Goal: Task Accomplishment & Management: Manage account settings

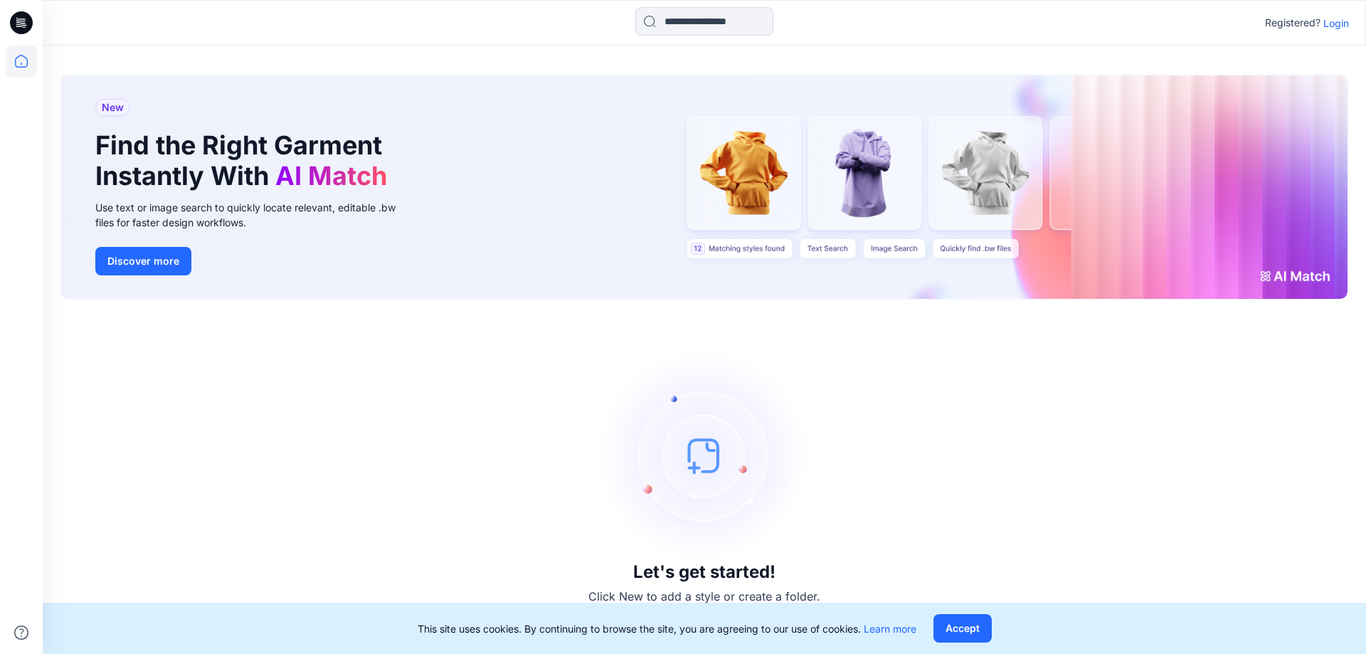
click at [1341, 23] on p "Login" at bounding box center [1336, 23] width 26 height 15
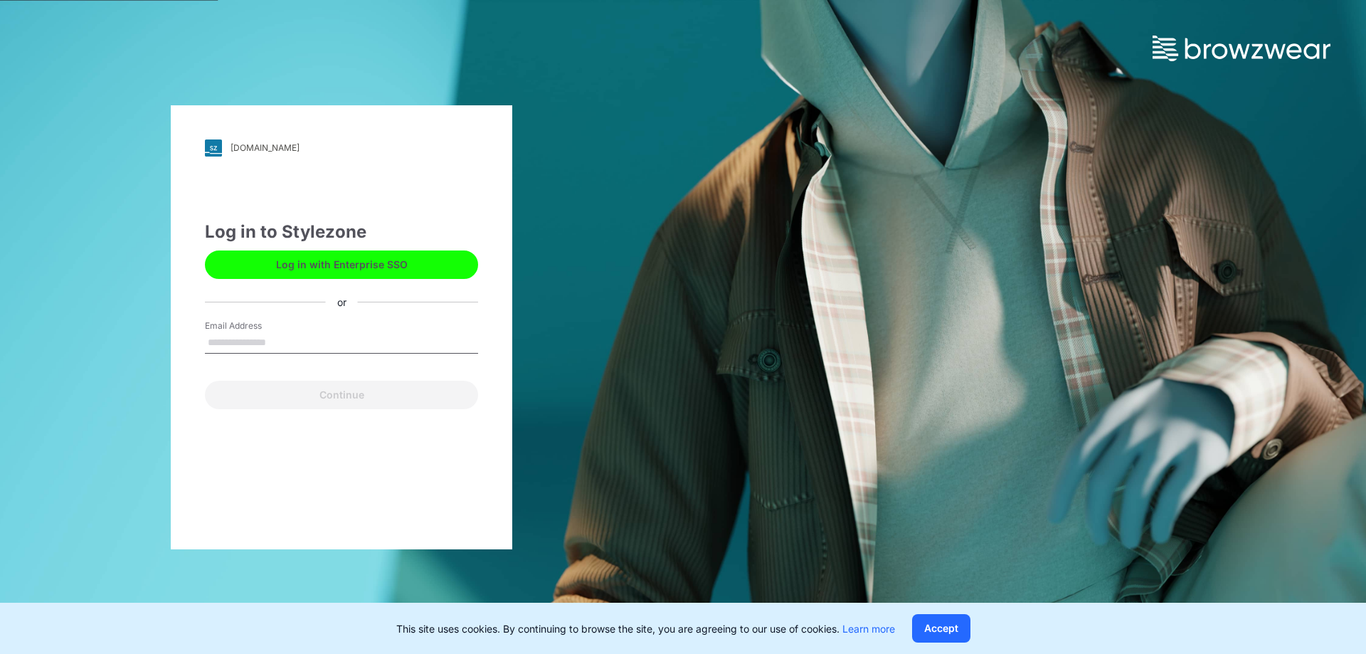
click at [364, 336] on input "Email Address" at bounding box center [341, 342] width 273 height 21
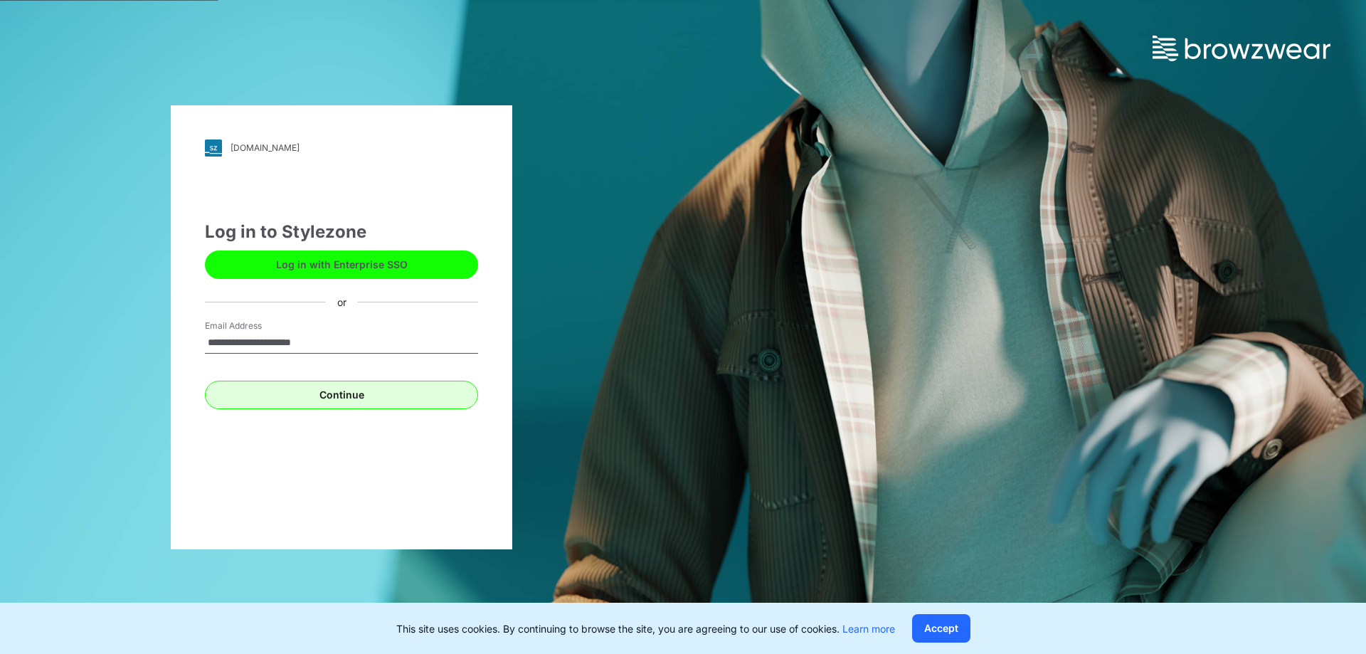
type input "**********"
click at [345, 396] on button "Continue" at bounding box center [341, 395] width 273 height 28
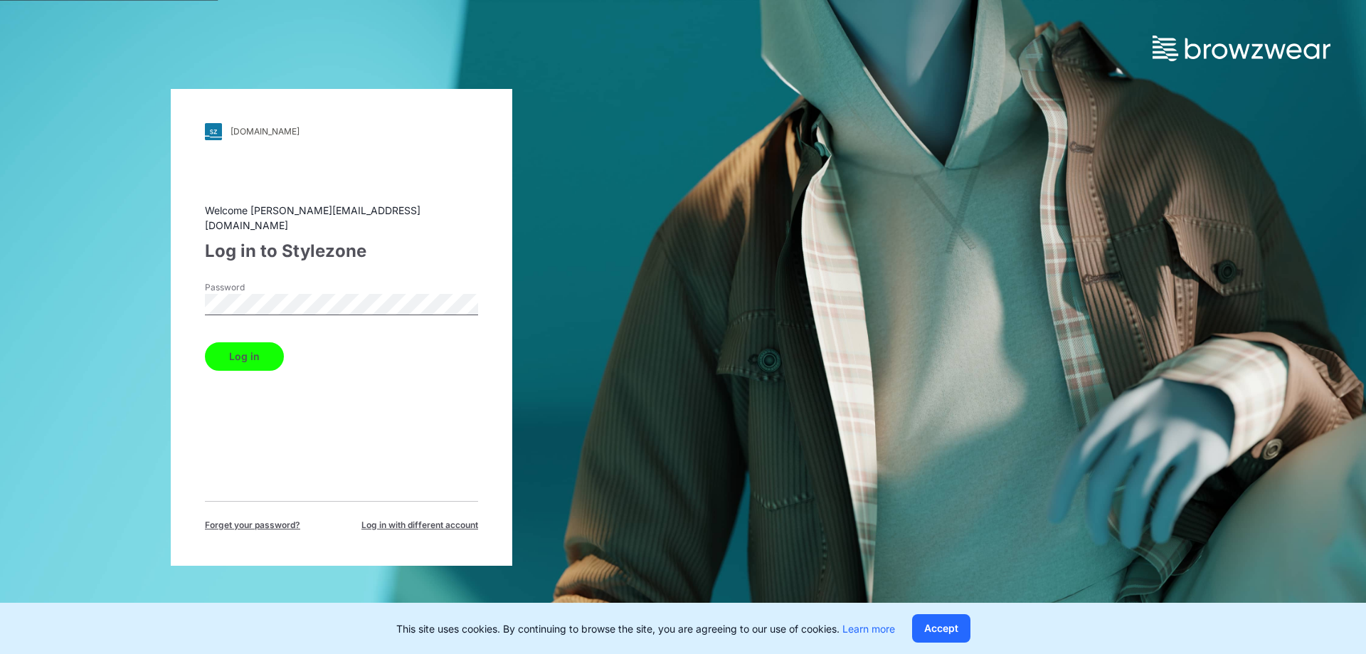
click at [240, 343] on button "Log in" at bounding box center [244, 356] width 79 height 28
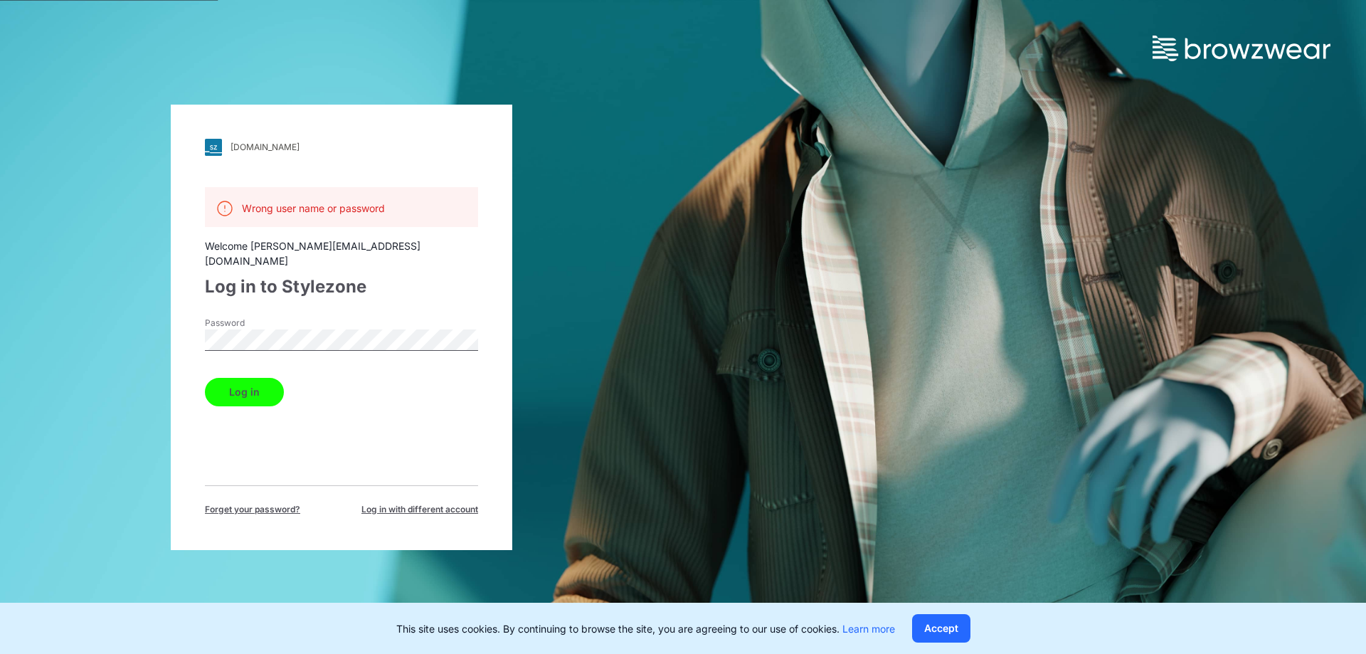
click at [247, 378] on button "Log in" at bounding box center [244, 392] width 79 height 28
click at [248, 378] on button "Log in" at bounding box center [244, 392] width 79 height 28
click at [244, 378] on button "Log in" at bounding box center [244, 392] width 79 height 28
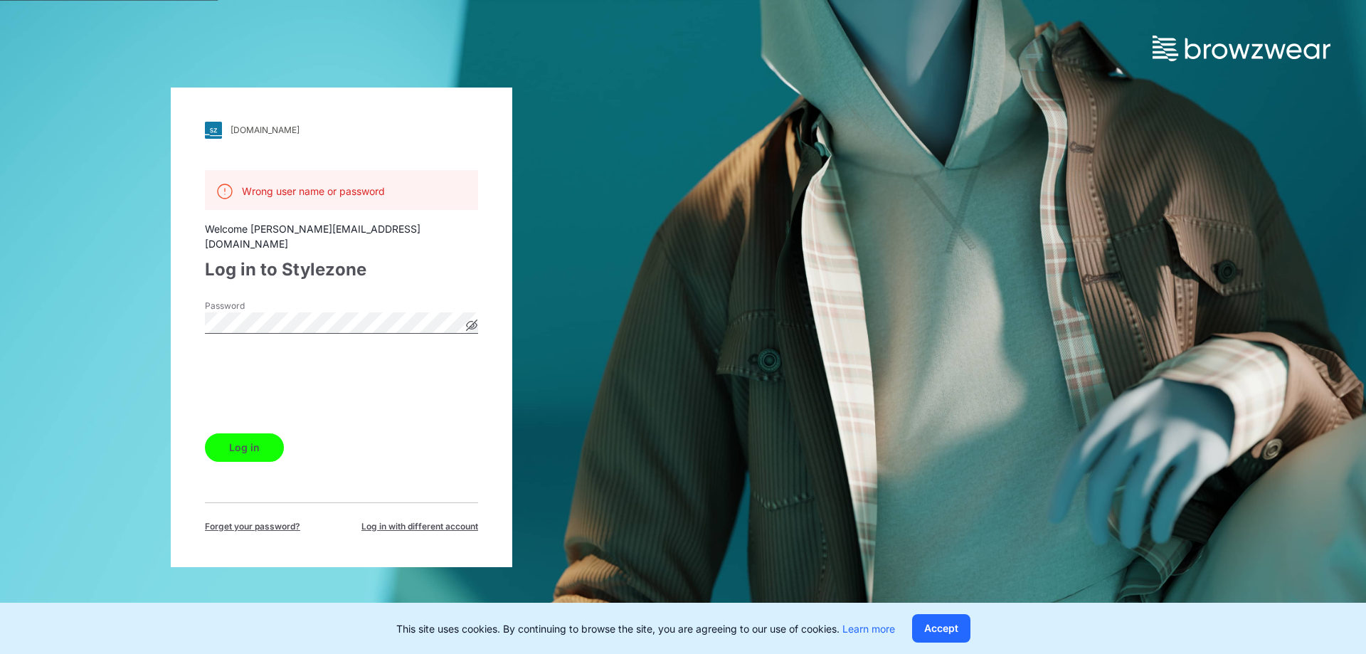
click at [253, 443] on button "Log in" at bounding box center [244, 447] width 79 height 28
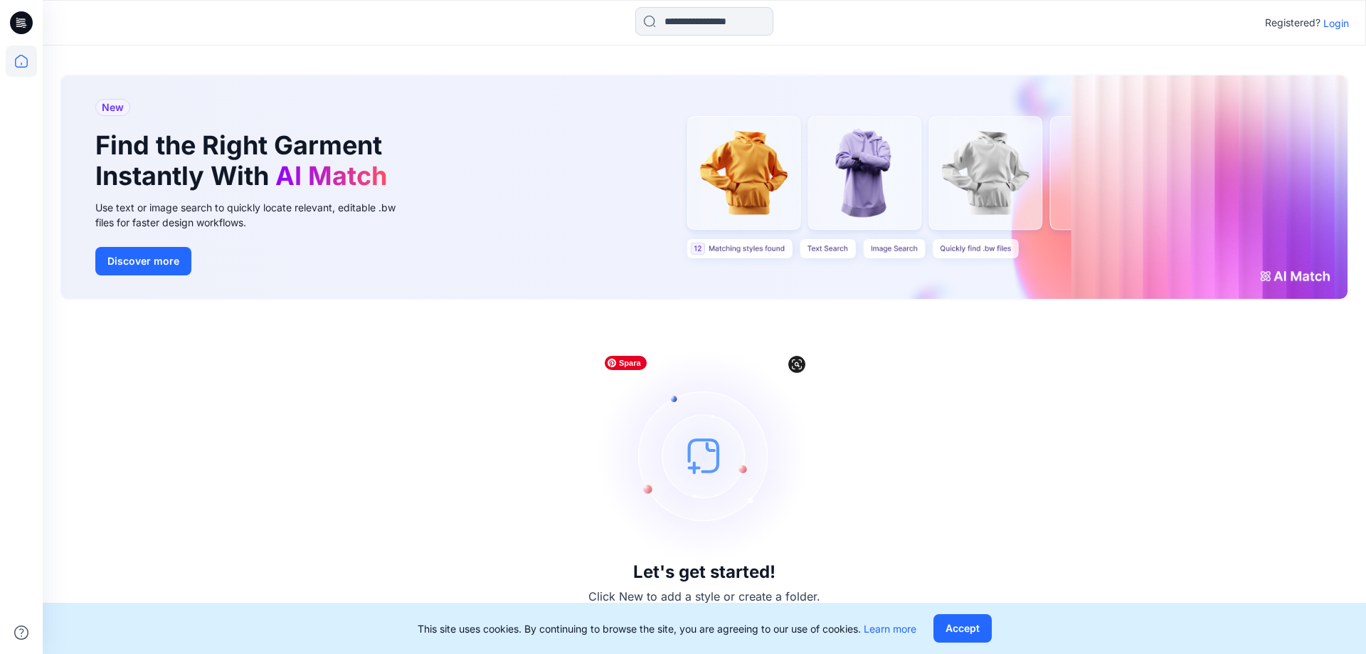
click at [840, 515] on div "Let's get started! Click New to add a style or create a folder." at bounding box center [704, 476] width 1289 height 319
click at [1339, 24] on p "Login" at bounding box center [1336, 23] width 26 height 15
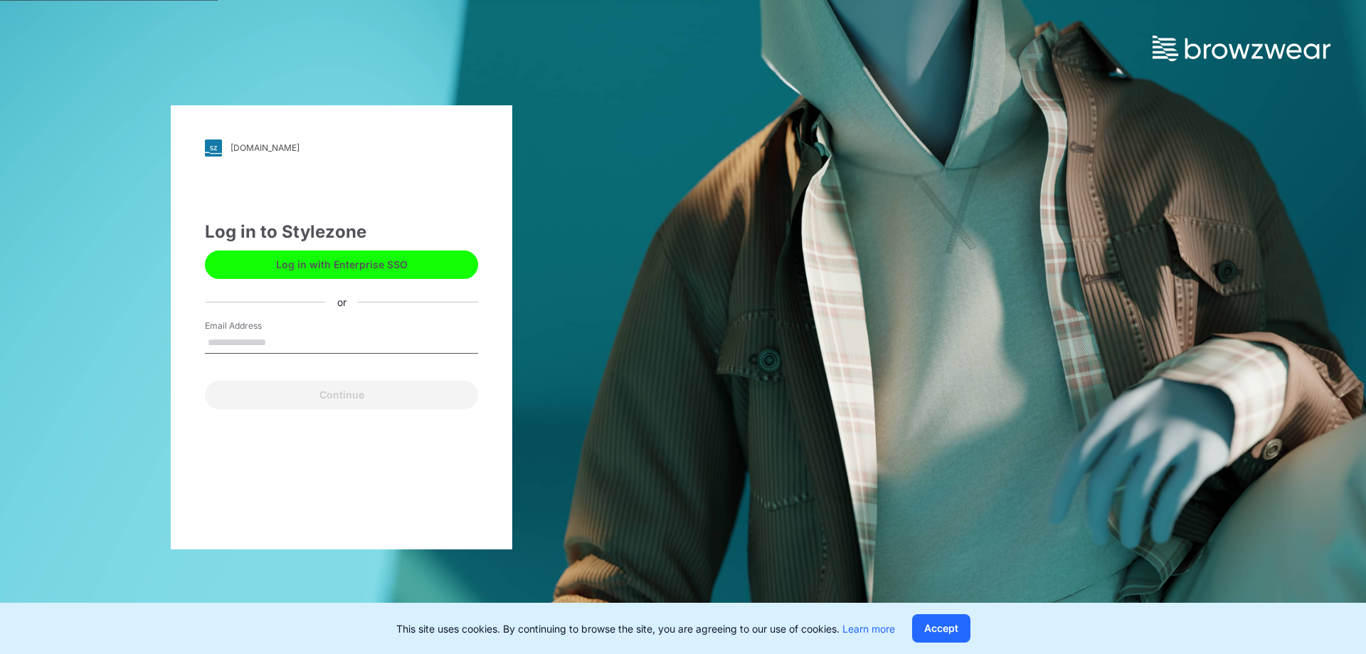
click at [284, 342] on input "Email Address" at bounding box center [341, 342] width 273 height 21
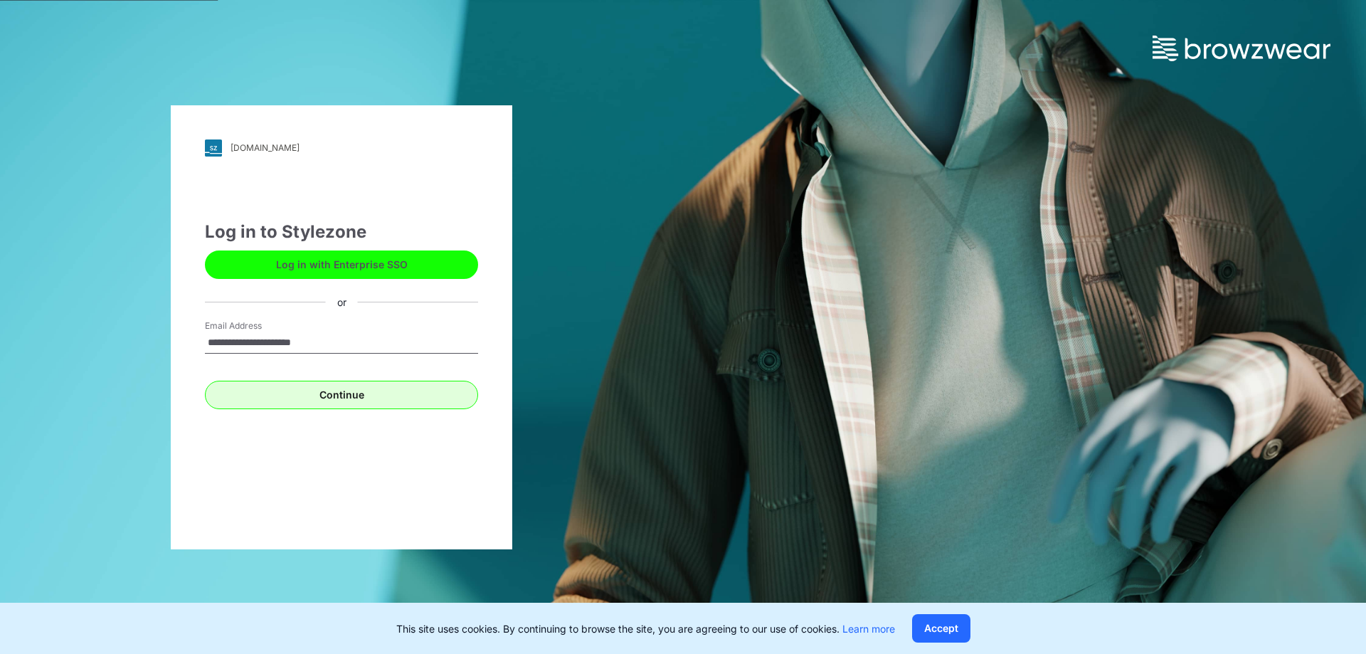
type input "**********"
click at [355, 398] on button "Continue" at bounding box center [341, 395] width 273 height 28
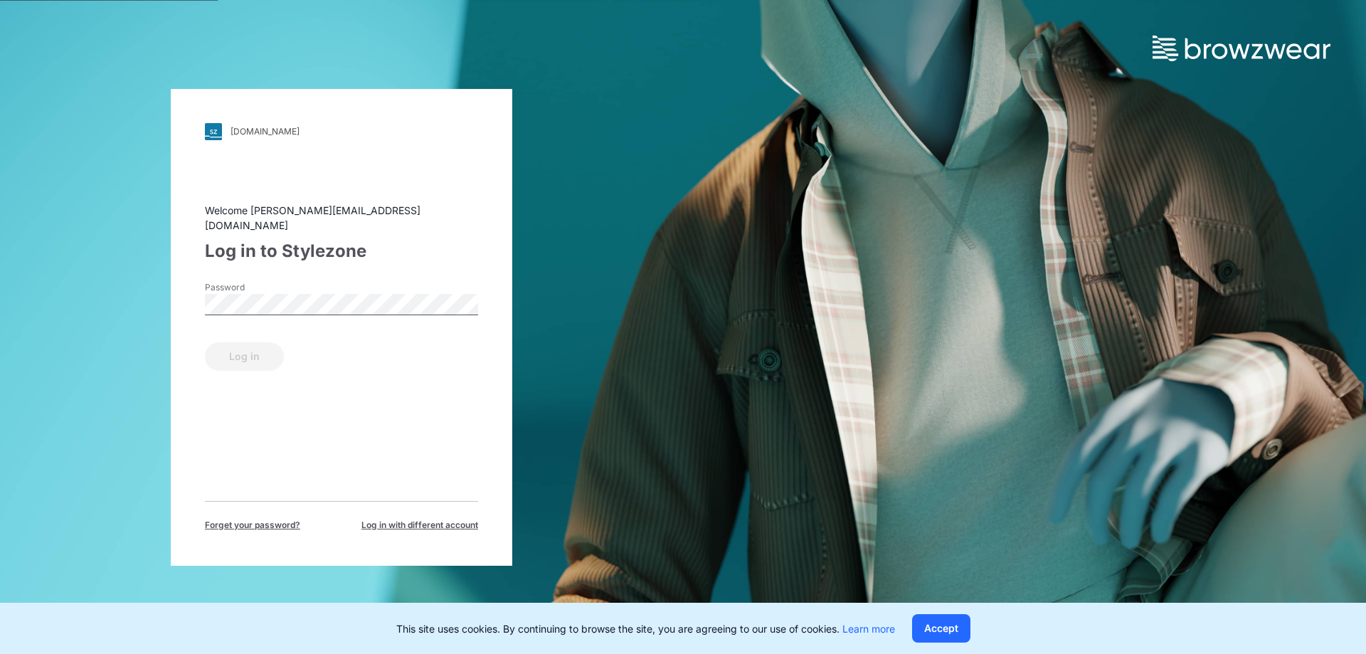
click at [656, 351] on div "[DOMAIN_NAME] Loading... Welcome [PERSON_NAME][EMAIL_ADDRESS][DOMAIN_NAME] Log …" at bounding box center [341, 327] width 683 height 654
